Goal: Submit feedback/report problem

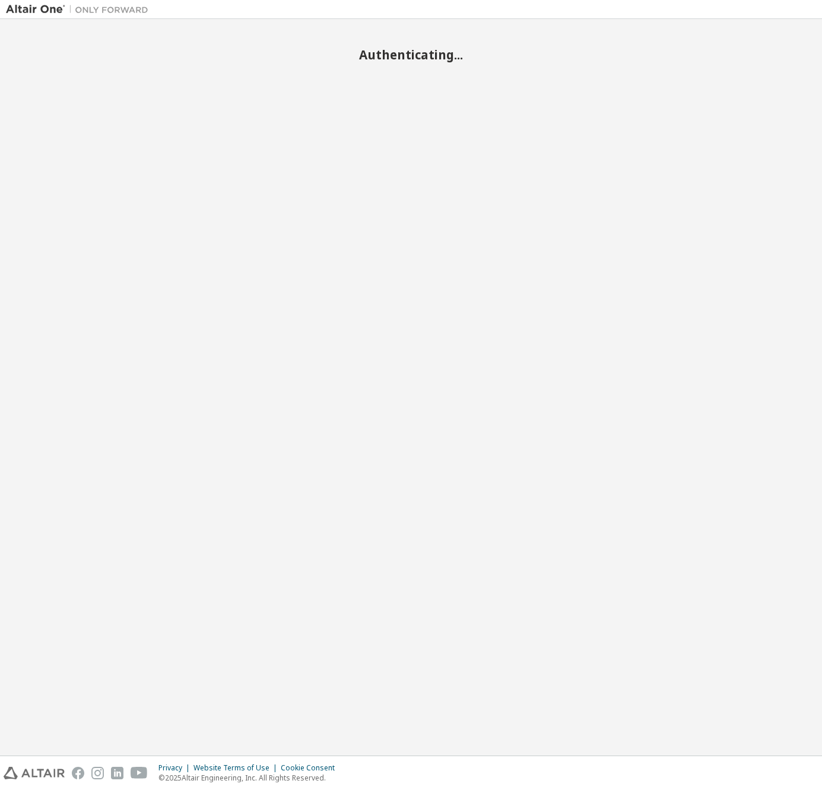
click at [508, 437] on body "Authenticating... Privacy Website Terms of Use Cookie Consent © 2025 Altair Eng…" at bounding box center [411, 395] width 822 height 790
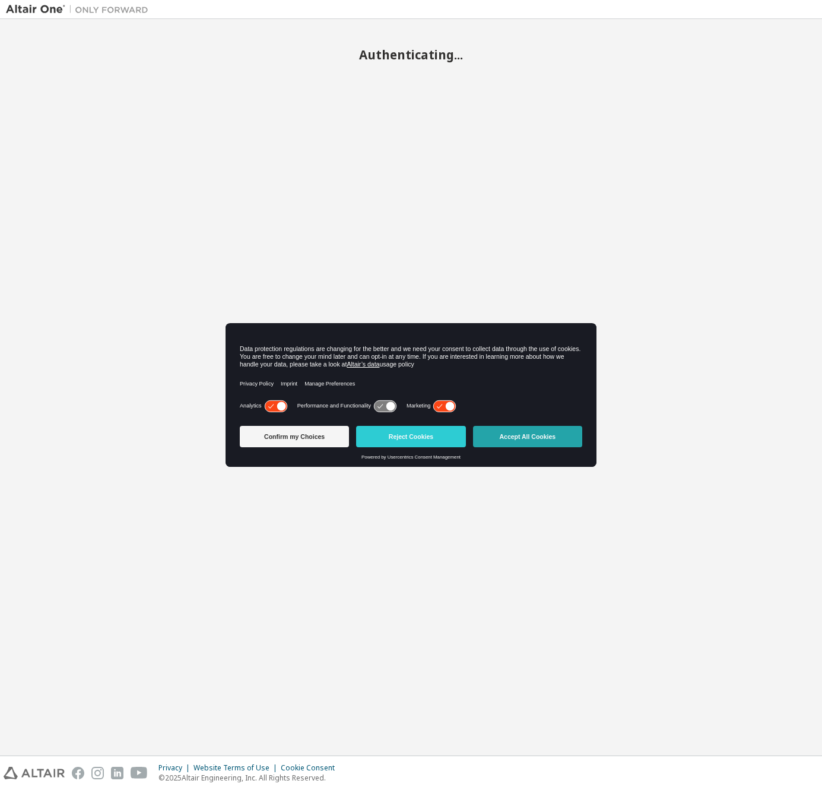
click at [510, 440] on button "Accept All Cookies" at bounding box center [527, 436] width 109 height 21
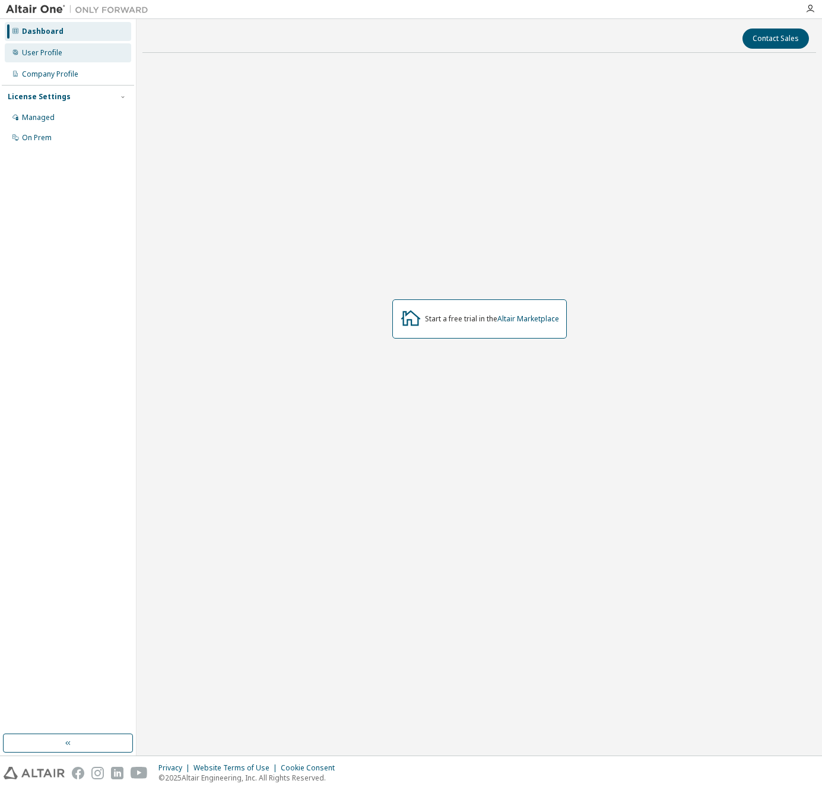
click at [67, 56] on div "User Profile" at bounding box center [68, 52] width 126 height 19
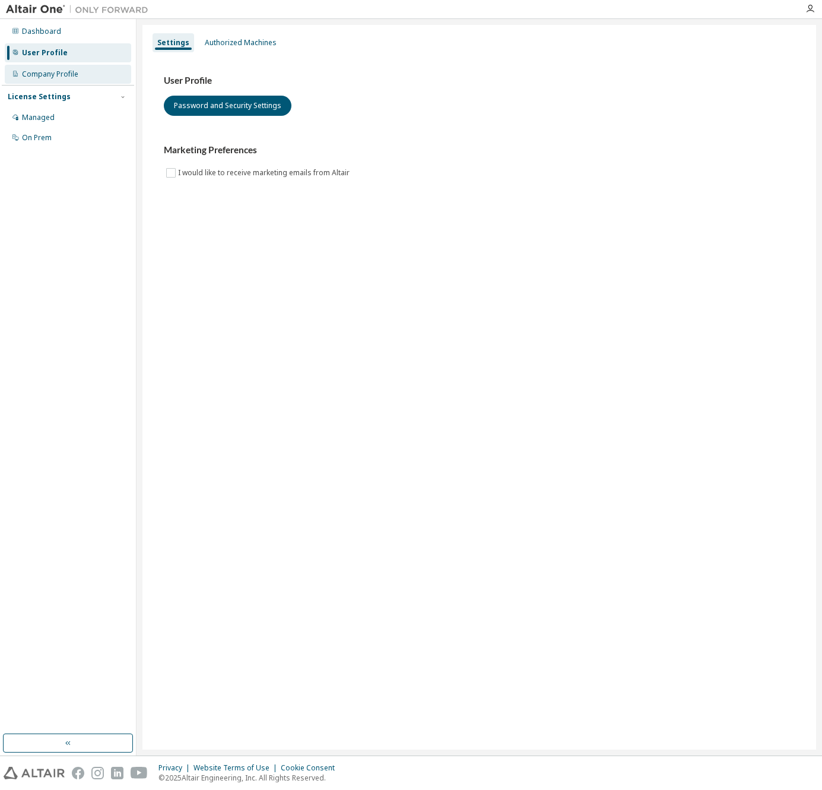
click at [67, 72] on div "Company Profile" at bounding box center [50, 74] width 56 height 10
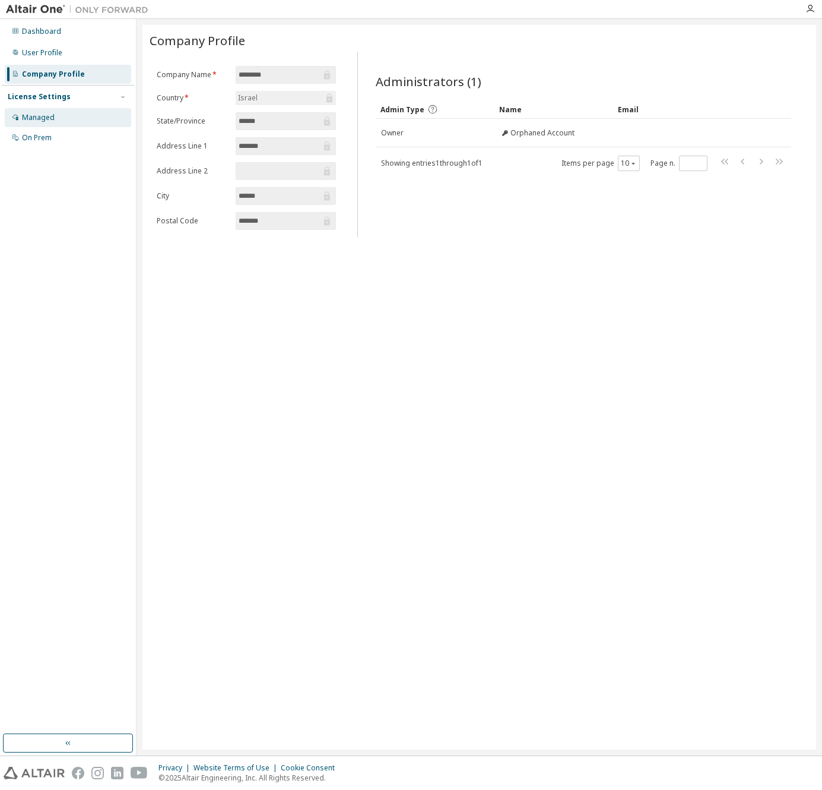
click at [69, 120] on div "Managed" at bounding box center [68, 117] width 126 height 19
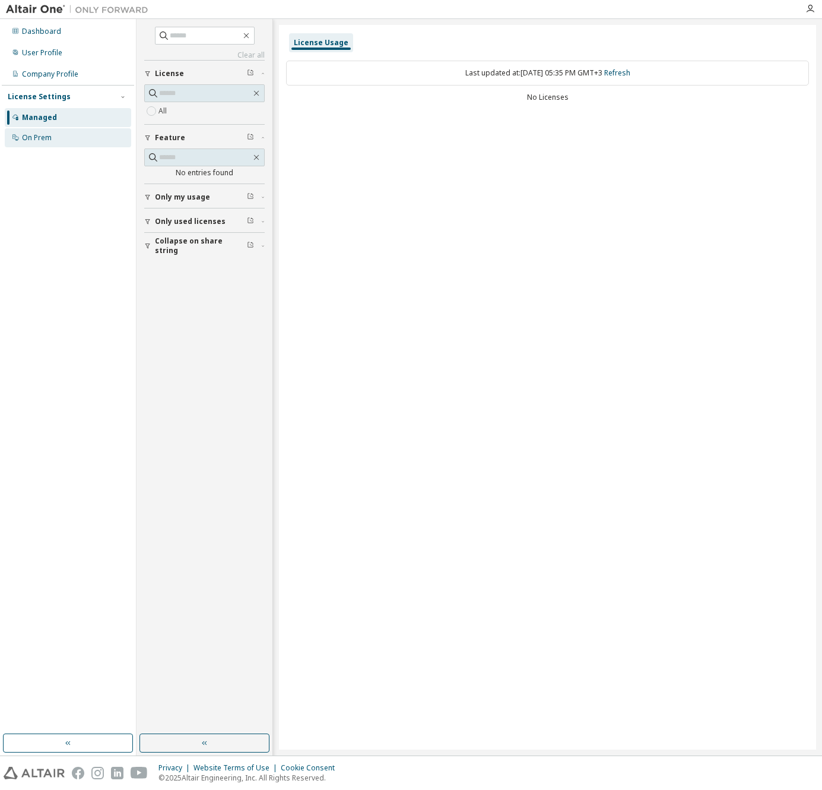
click at [38, 136] on div "On Prem" at bounding box center [37, 138] width 30 height 10
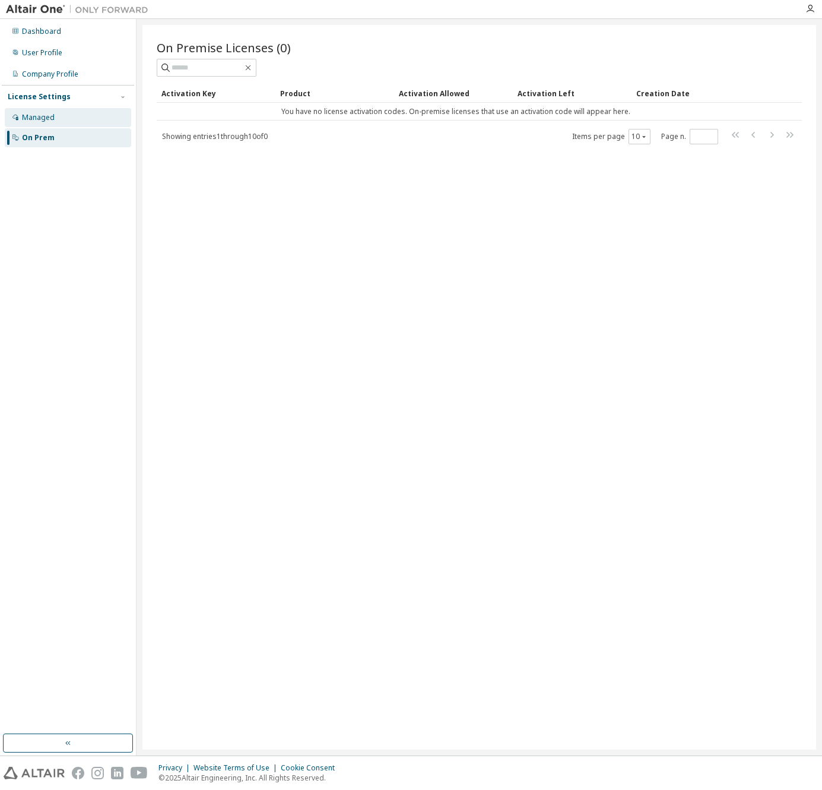
click at [52, 115] on div "Managed" at bounding box center [38, 118] width 33 height 10
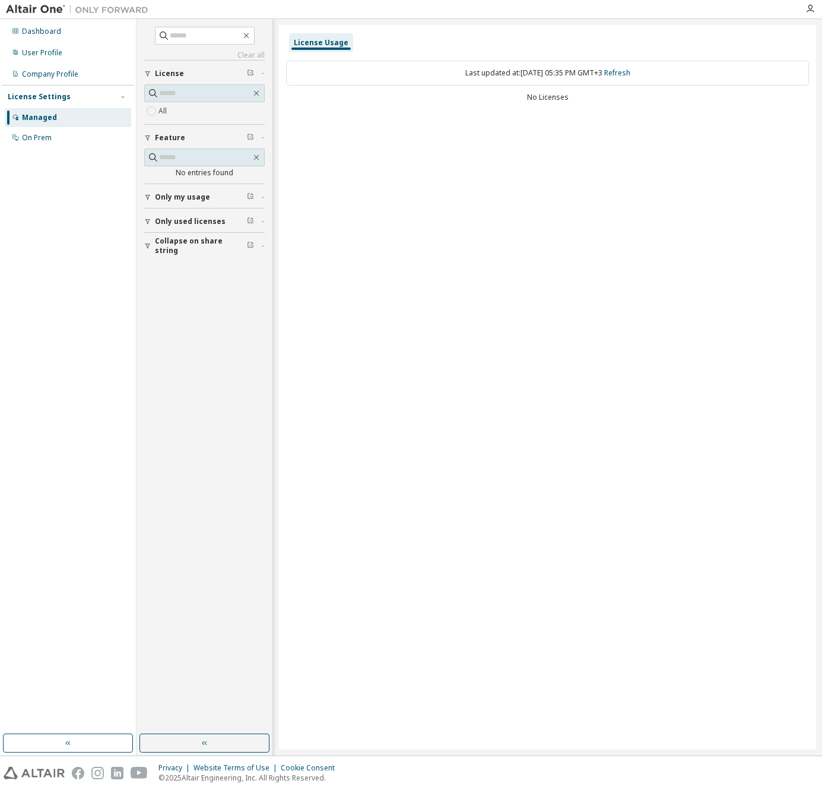
click at [52, 774] on img at bounding box center [34, 773] width 61 height 12
click at [41, 135] on div "On Prem" at bounding box center [37, 138] width 30 height 10
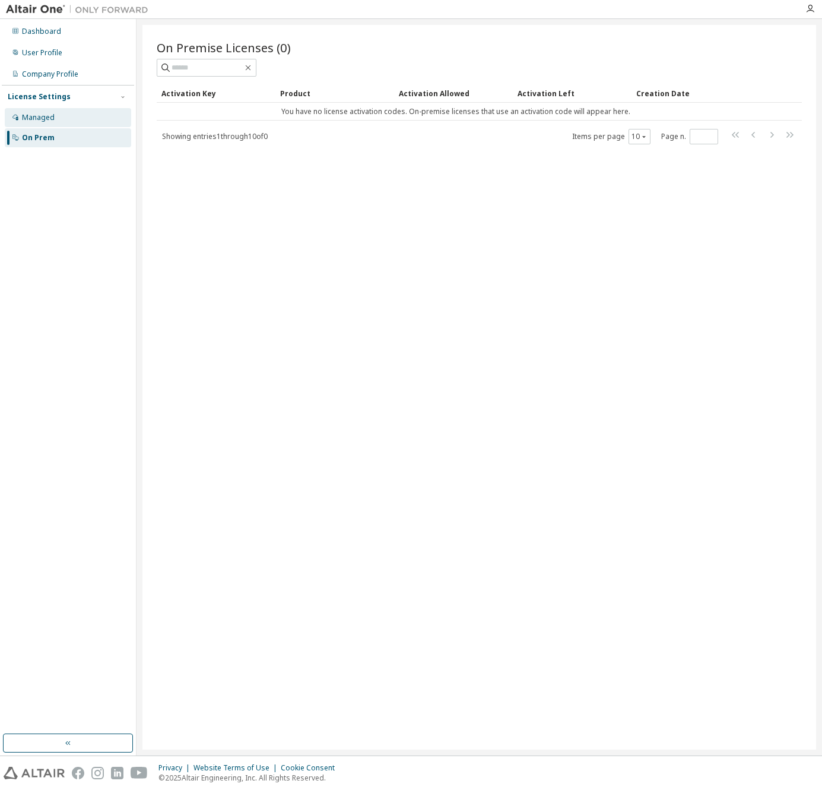
click at [48, 118] on div "Managed" at bounding box center [38, 118] width 33 height 10
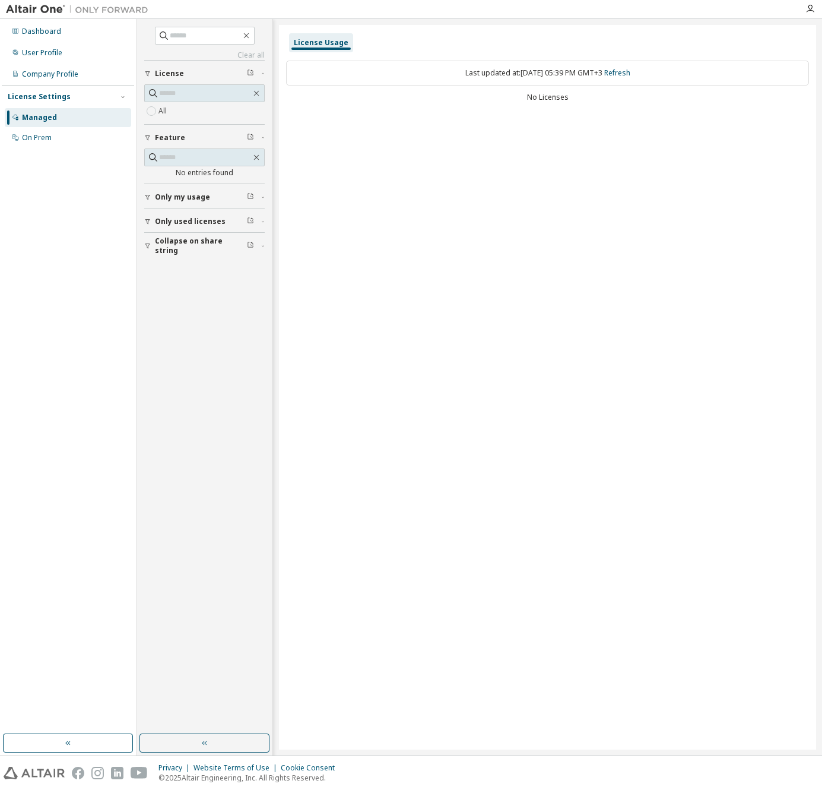
click at [175, 198] on span "Only my usage" at bounding box center [182, 197] width 55 height 10
click at [167, 214] on label "Yes" at bounding box center [166, 215] width 14 height 14
click at [207, 257] on span "Only used licenses" at bounding box center [190, 256] width 71 height 10
click at [308, 36] on div "License Usage" at bounding box center [321, 42] width 64 height 19
click at [630, 75] on link "Refresh" at bounding box center [617, 73] width 26 height 10
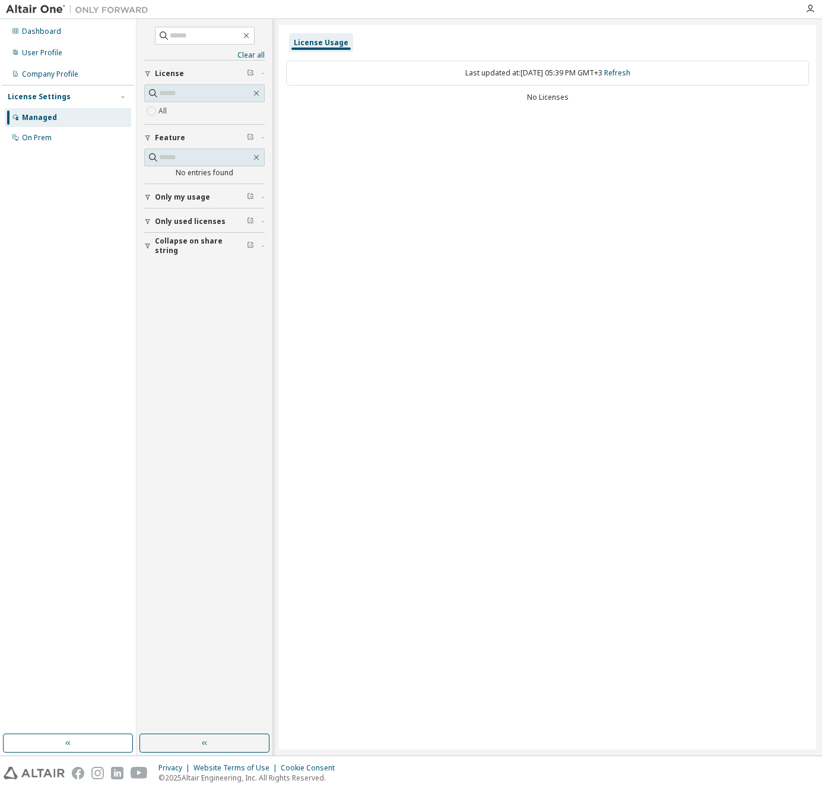
click at [48, 94] on div "License Settings" at bounding box center [39, 97] width 63 height 10
click at [45, 72] on div "Company Profile" at bounding box center [50, 74] width 56 height 10
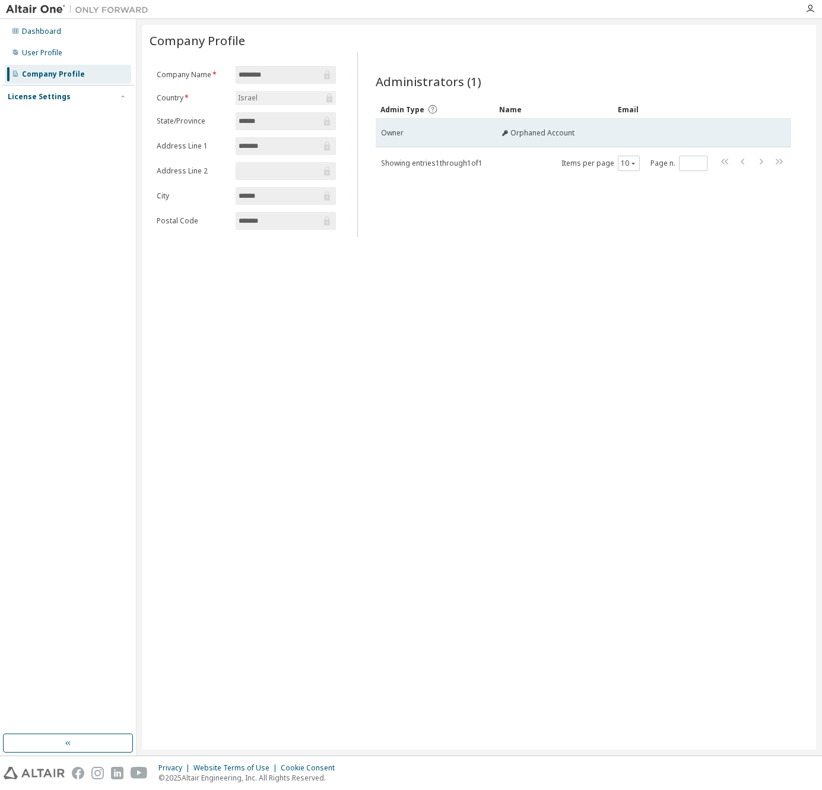
click at [528, 131] on span "Orphaned Account" at bounding box center [543, 133] width 64 height 10
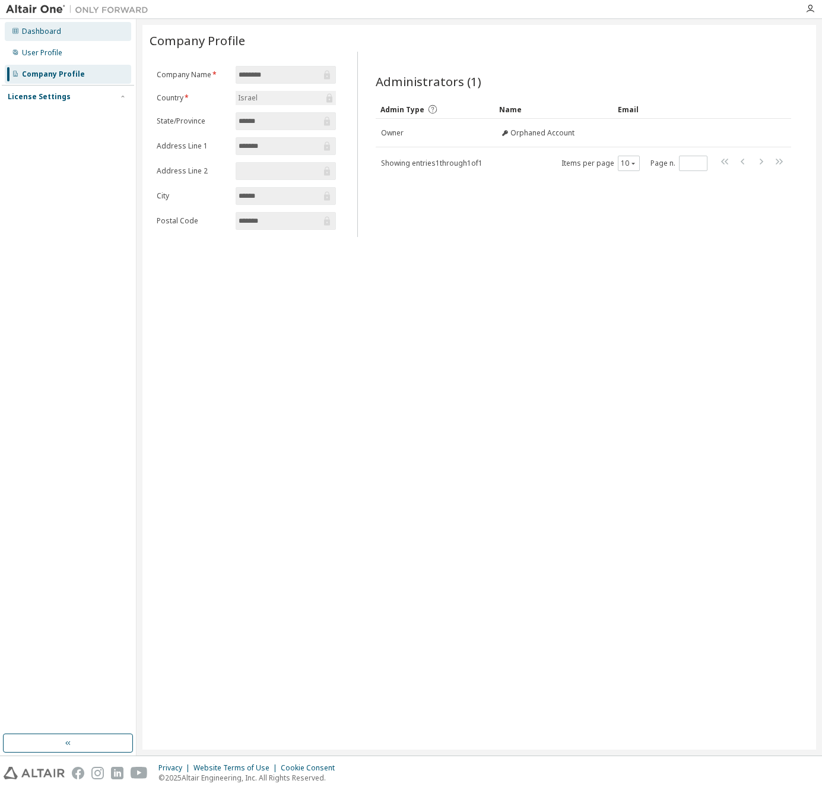
click at [45, 32] on div "Dashboard" at bounding box center [41, 32] width 39 height 10
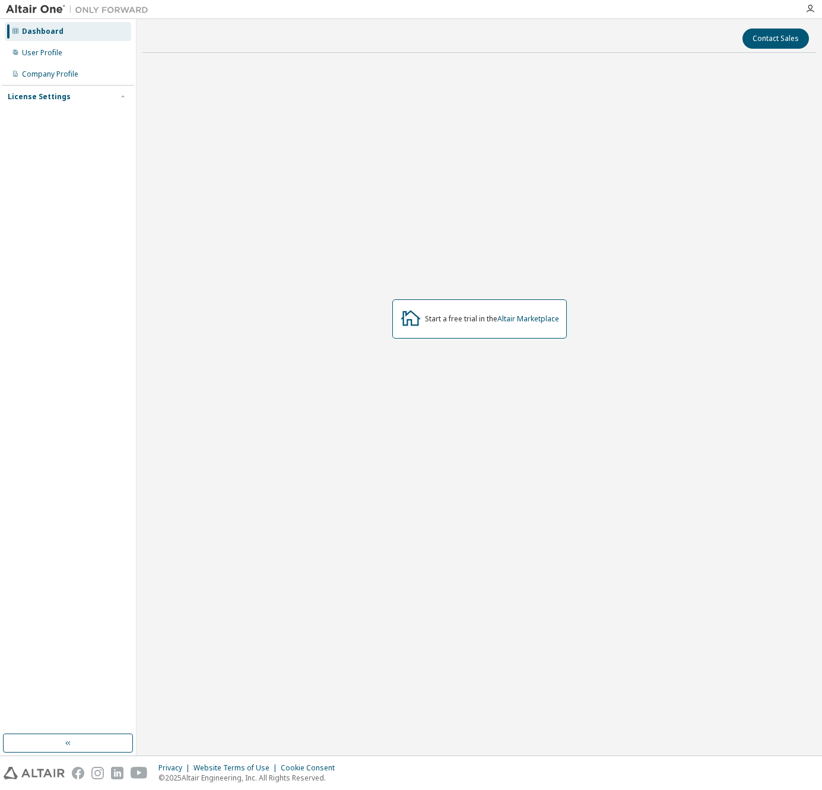
click at [45, 5] on img at bounding box center [80, 10] width 148 height 12
click at [96, 10] on img at bounding box center [80, 10] width 148 height 12
click at [752, 38] on button "Contact Sales" at bounding box center [776, 39] width 67 height 20
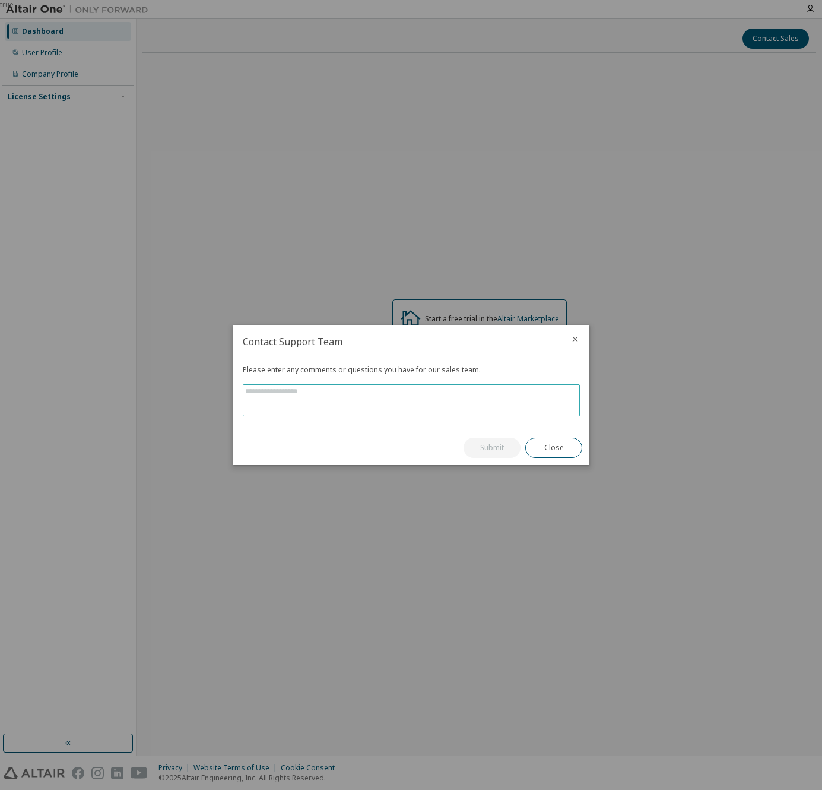
click at [294, 397] on textarea at bounding box center [411, 400] width 336 height 31
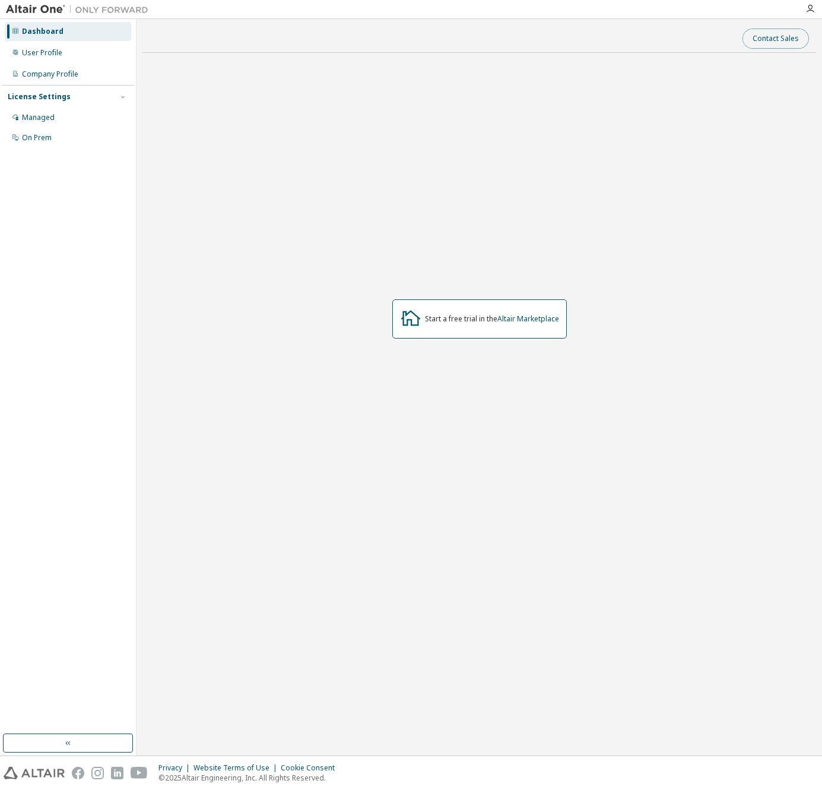
click at [764, 43] on button "Contact Sales" at bounding box center [776, 39] width 67 height 20
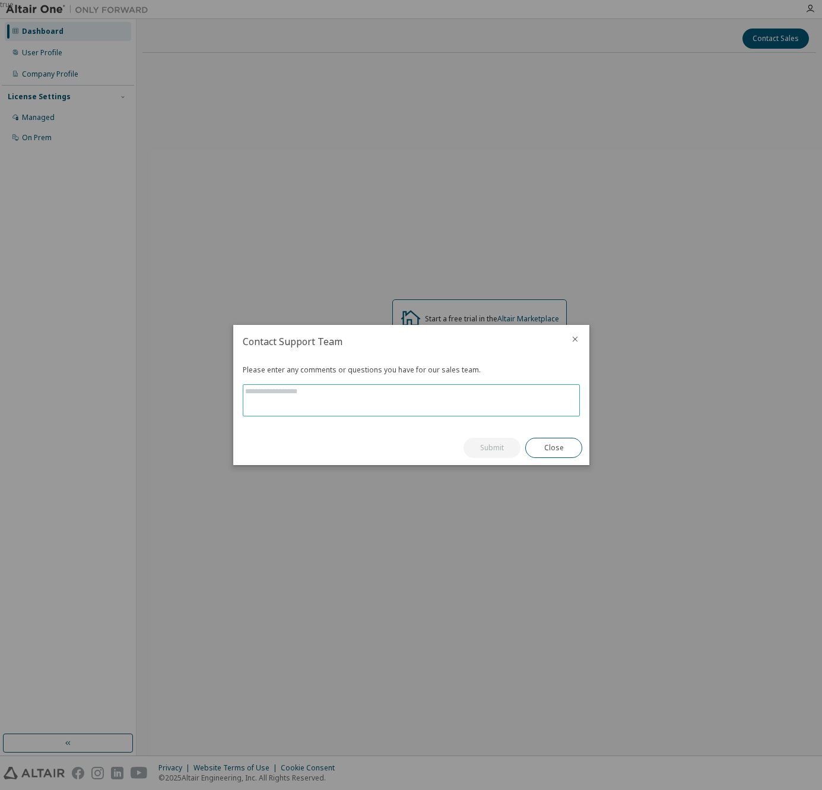
click at [339, 402] on textarea at bounding box center [411, 400] width 336 height 31
paste textarea "**********"
type textarea "**********"
click at [489, 449] on button "Submit" at bounding box center [492, 448] width 57 height 20
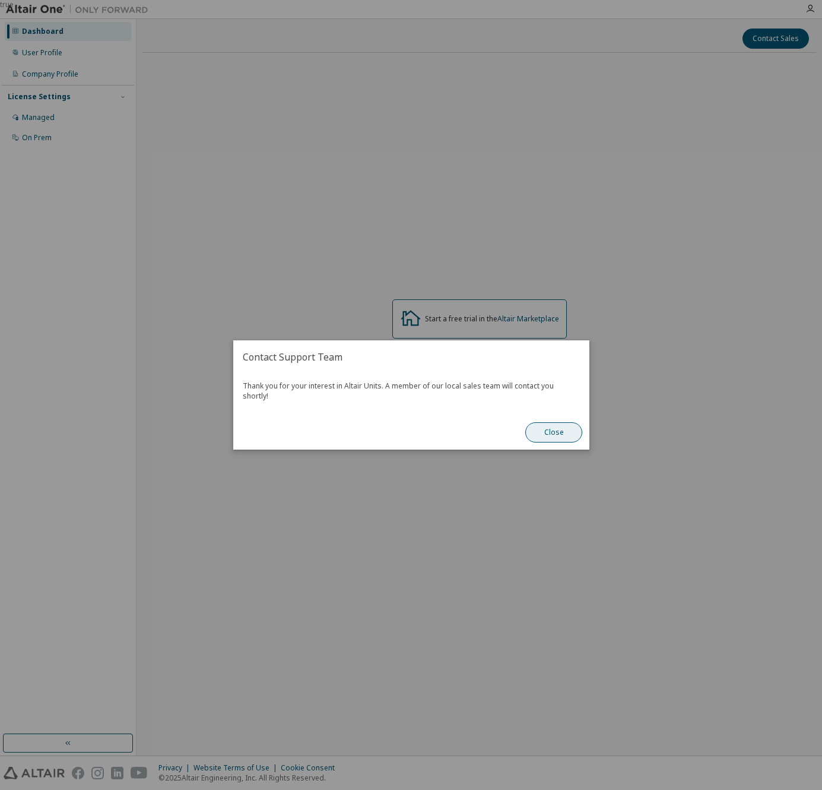
click at [543, 425] on button "Close" at bounding box center [554, 432] width 57 height 20
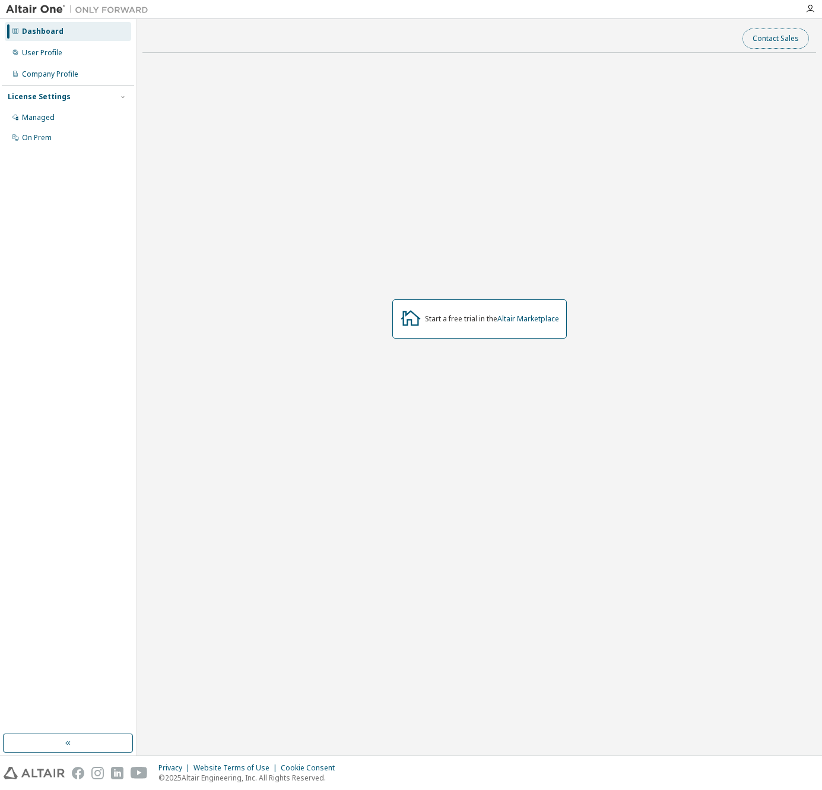
click at [763, 33] on button "Contact Sales" at bounding box center [776, 39] width 67 height 20
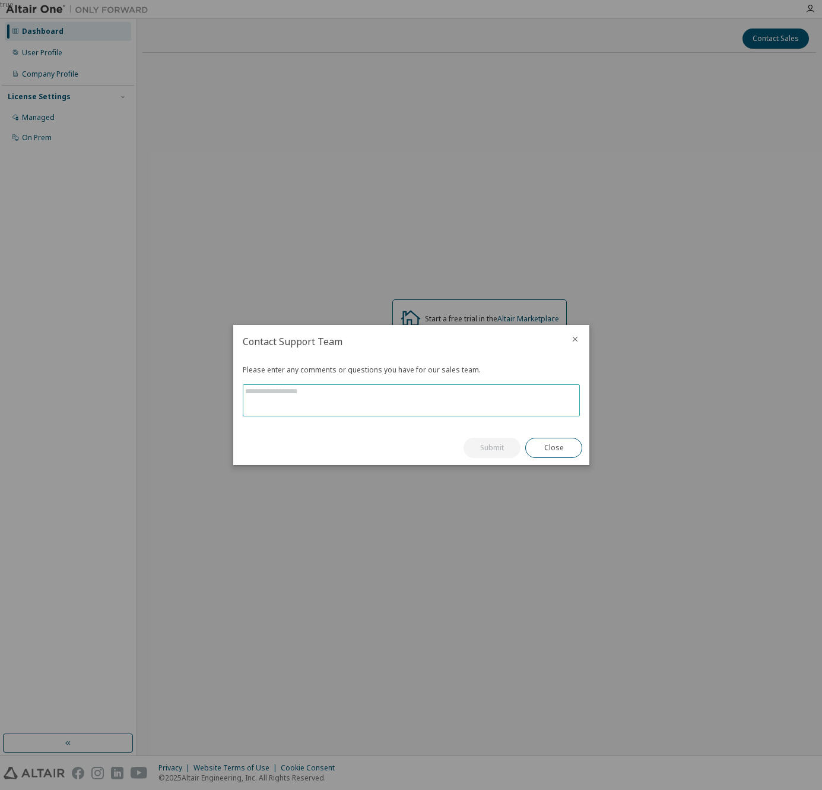
click at [397, 390] on textarea at bounding box center [411, 400] width 336 height 31
paste textarea "**********"
type textarea "**********"
click at [489, 442] on button "Submit" at bounding box center [492, 448] width 57 height 20
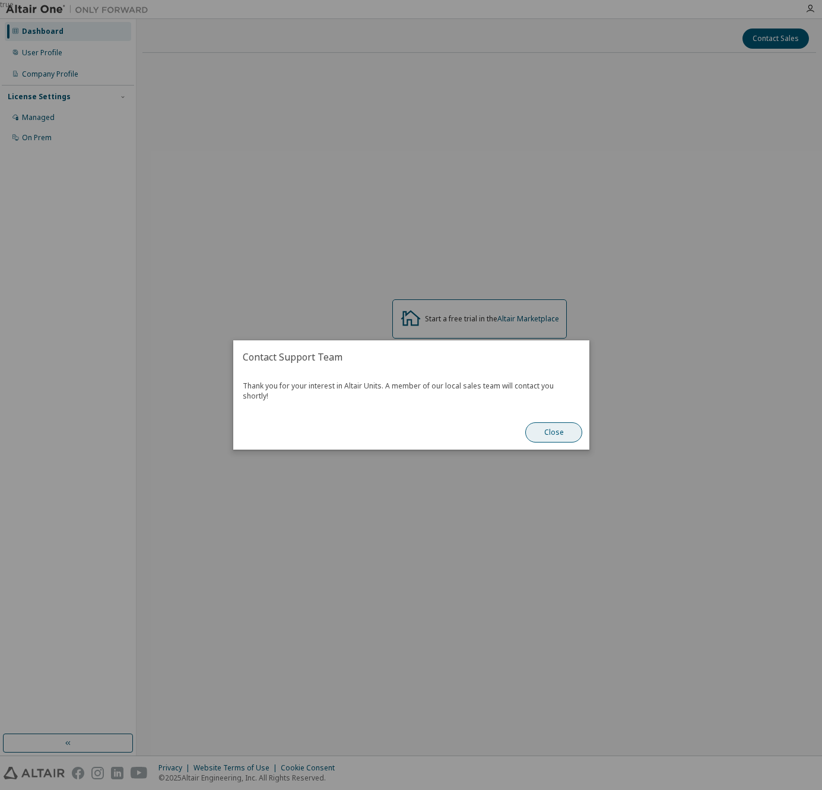
click at [550, 434] on button "Close" at bounding box center [554, 432] width 57 height 20
